Goal: Information Seeking & Learning: Learn about a topic

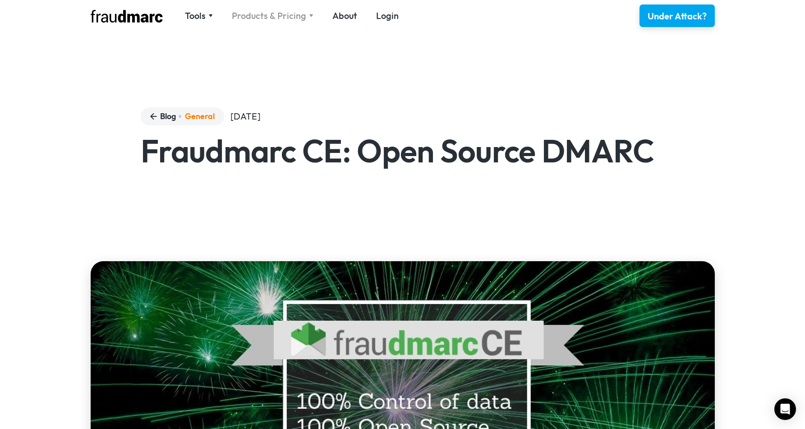
click at [264, 15] on div "Products & Pricing" at bounding box center [269, 15] width 74 height 13
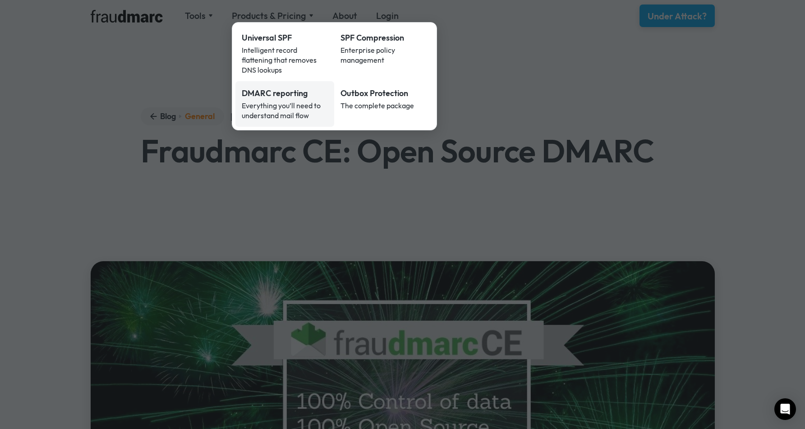
click at [271, 90] on link "DMARC reporting Everything you’ll need to understand mail flow" at bounding box center [284, 104] width 99 height 46
